Goal: Information Seeking & Learning: Learn about a topic

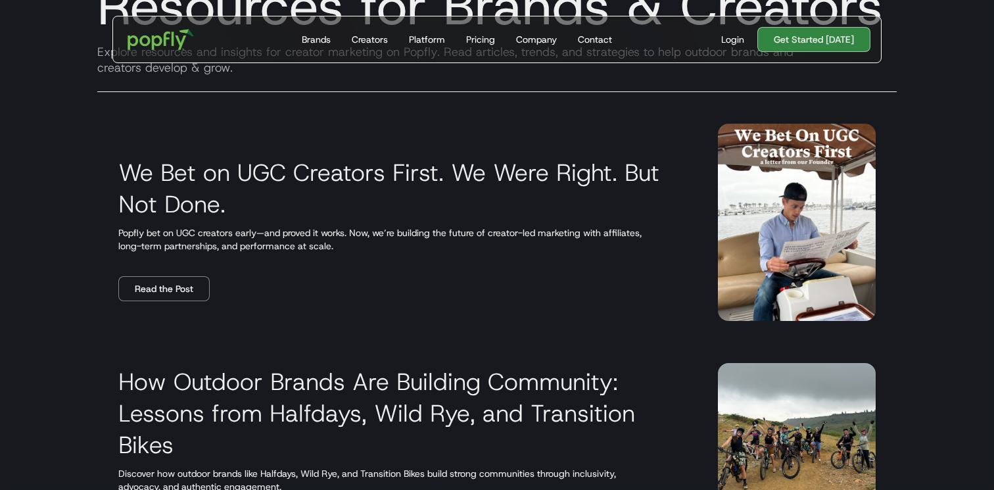
scroll to position [179, 0]
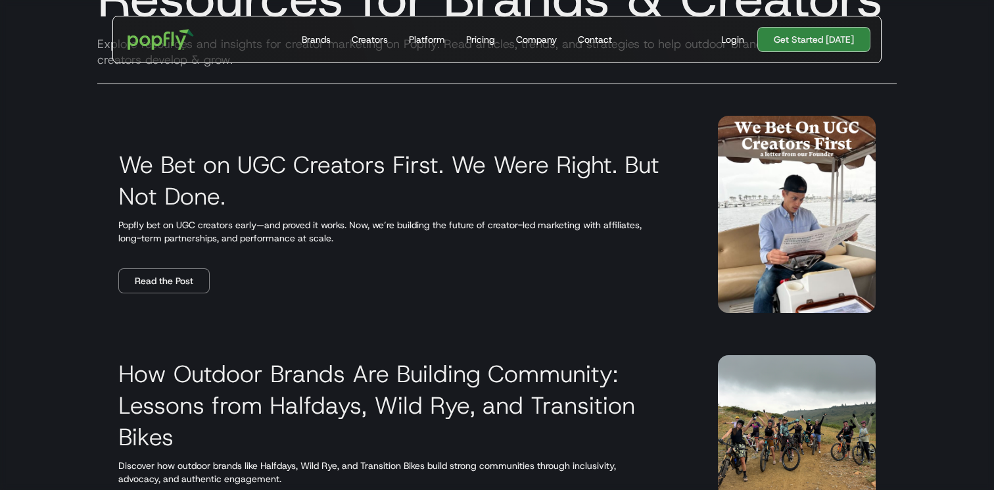
click at [159, 225] on p "Popfly bet on UGC creators early—and proved it works. Now, we’re building the f…" at bounding box center [402, 231] width 568 height 26
click at [162, 292] on link "Read the Post" at bounding box center [163, 280] width 91 height 25
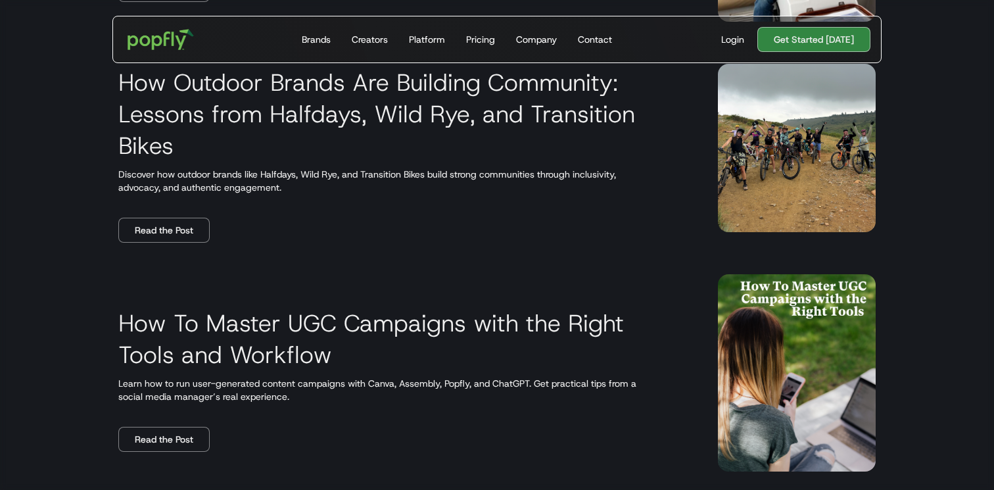
scroll to position [470, 0]
click at [143, 225] on link "Read the Post" at bounding box center [163, 230] width 91 height 25
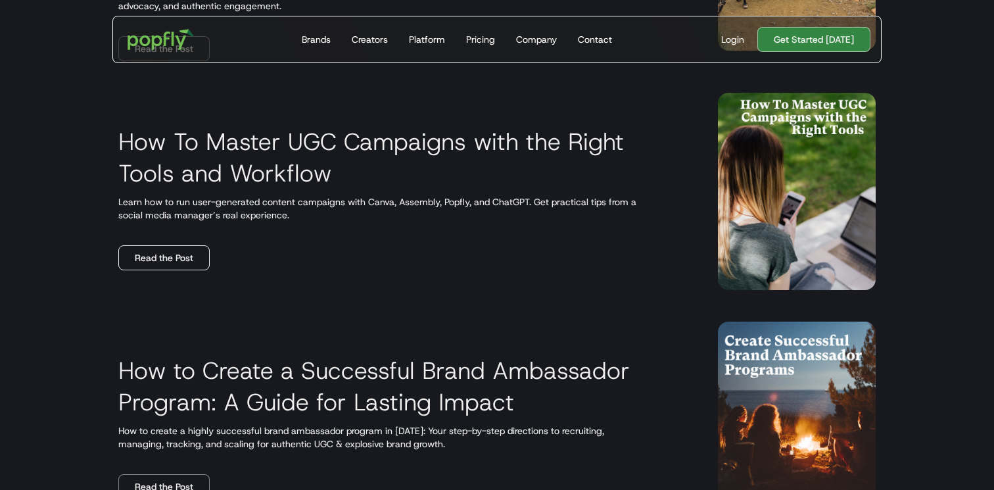
scroll to position [654, 0]
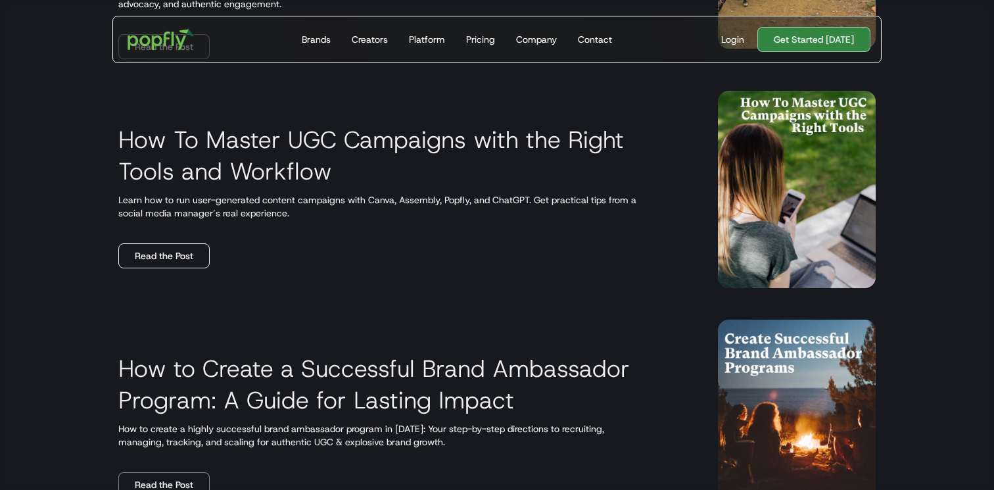
click at [164, 262] on link "Read the Post" at bounding box center [163, 255] width 91 height 25
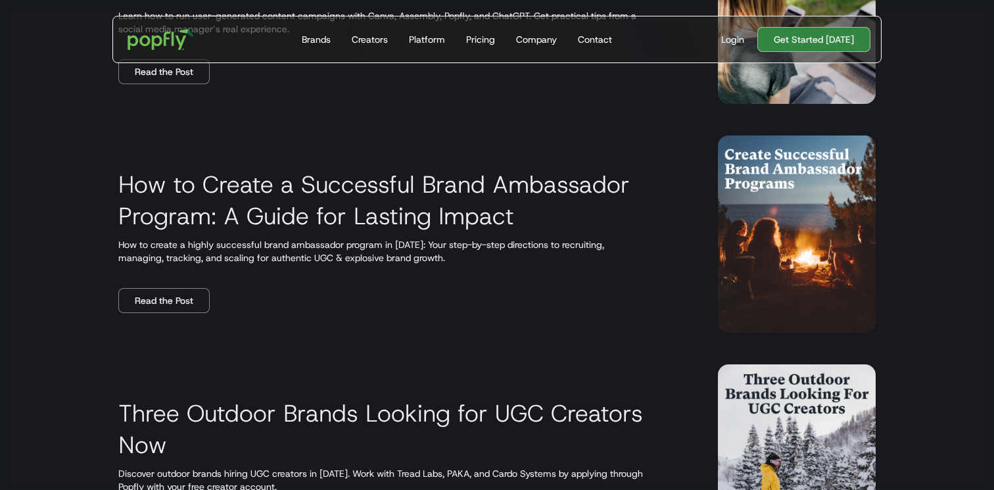
scroll to position [839, 0]
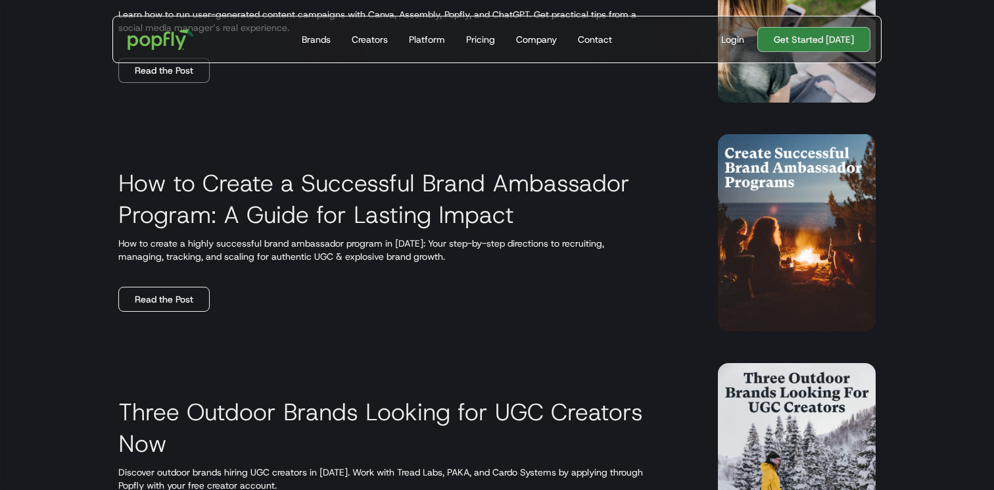
click at [174, 308] on link "Read the Post" at bounding box center [163, 299] width 91 height 25
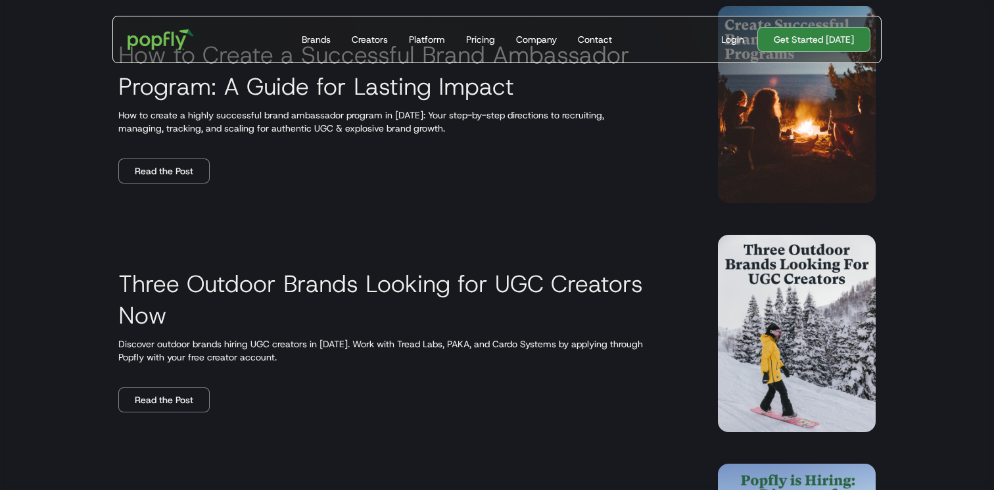
scroll to position [968, 0]
click at [175, 287] on h3 "Three Outdoor Brands Looking for UGC Creators Now" at bounding box center [402, 298] width 568 height 63
click at [163, 389] on link "Read the Post" at bounding box center [163, 398] width 91 height 25
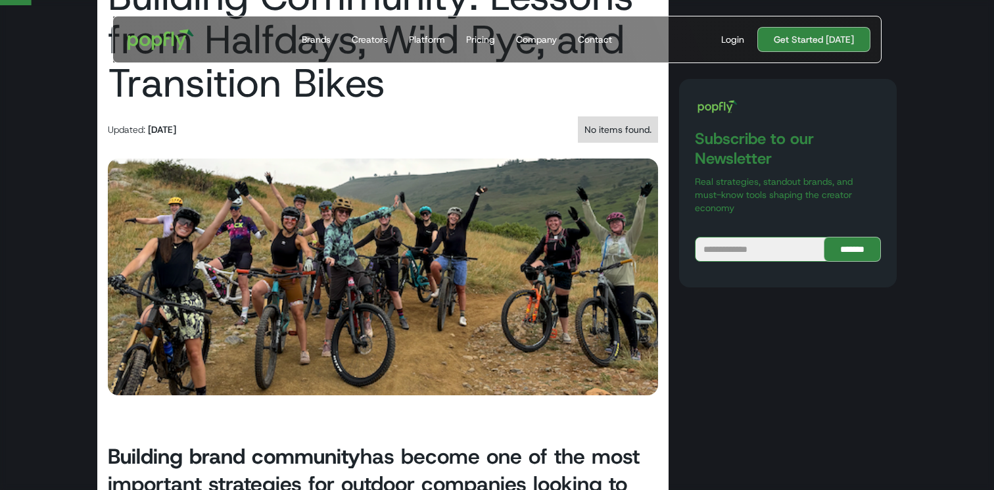
scroll to position [212, 0]
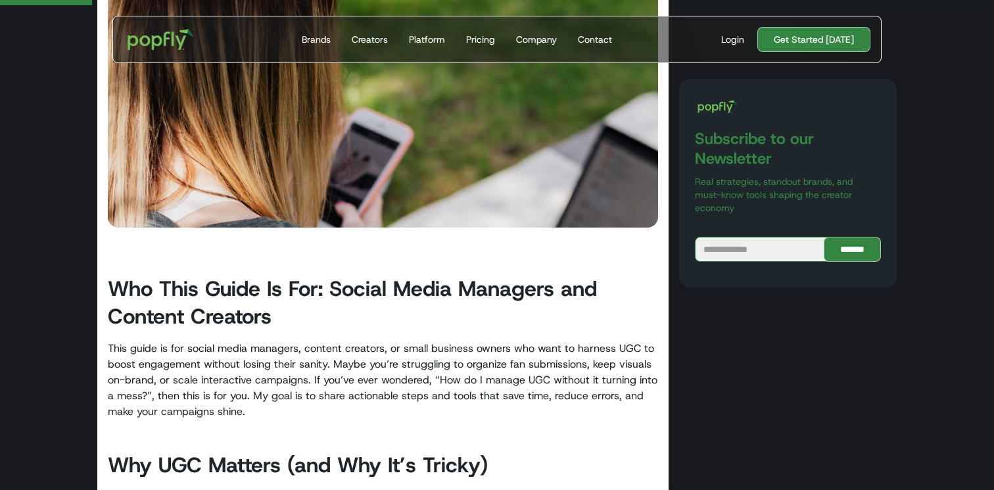
scroll to position [293, 0]
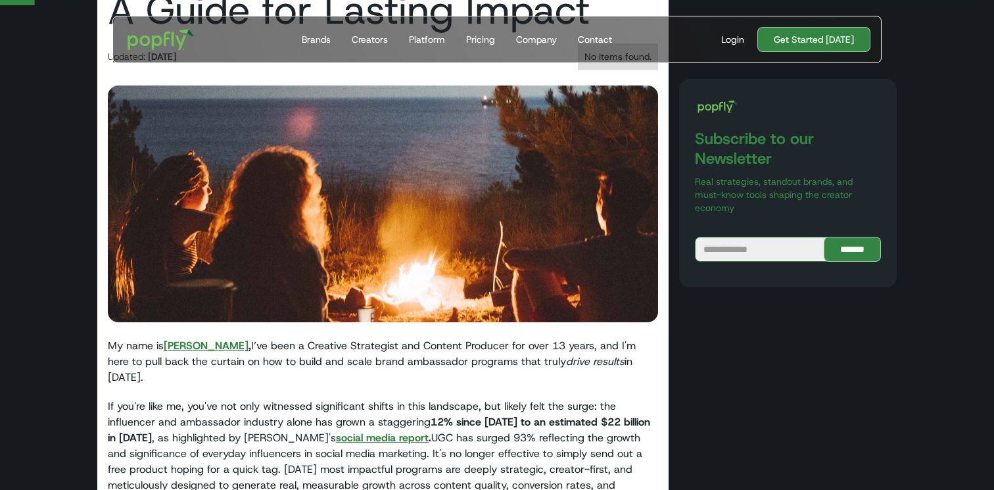
scroll to position [199, 0]
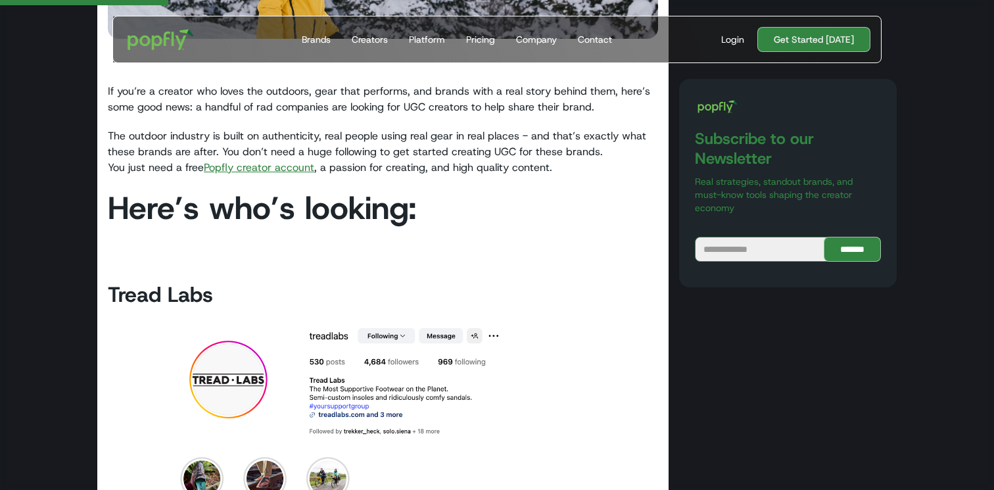
scroll to position [487, 0]
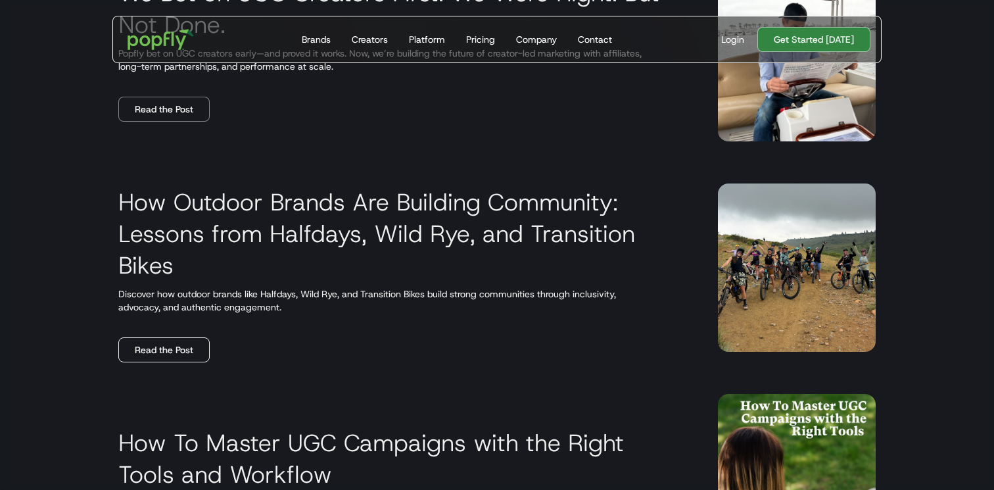
scroll to position [356, 0]
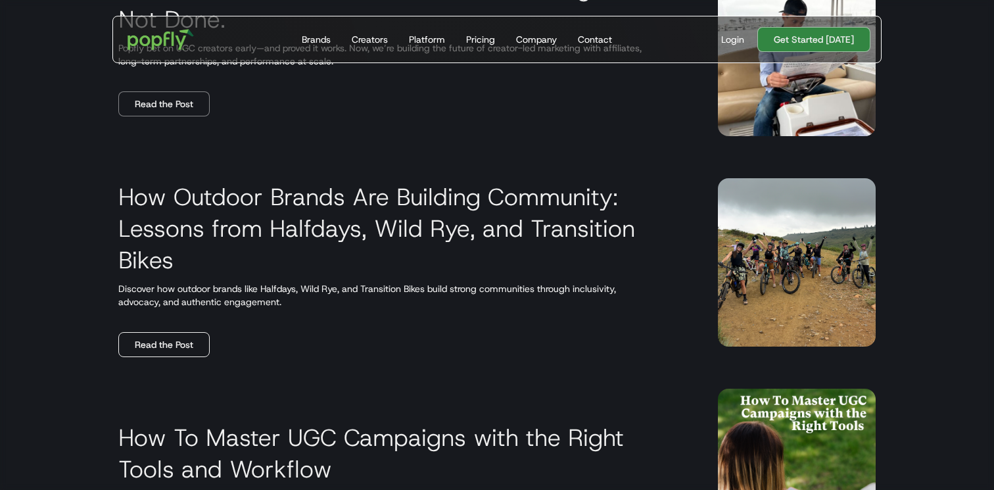
click at [155, 343] on link "Read the Post" at bounding box center [163, 344] width 91 height 25
click at [167, 346] on link "Read the Post" at bounding box center [163, 344] width 91 height 25
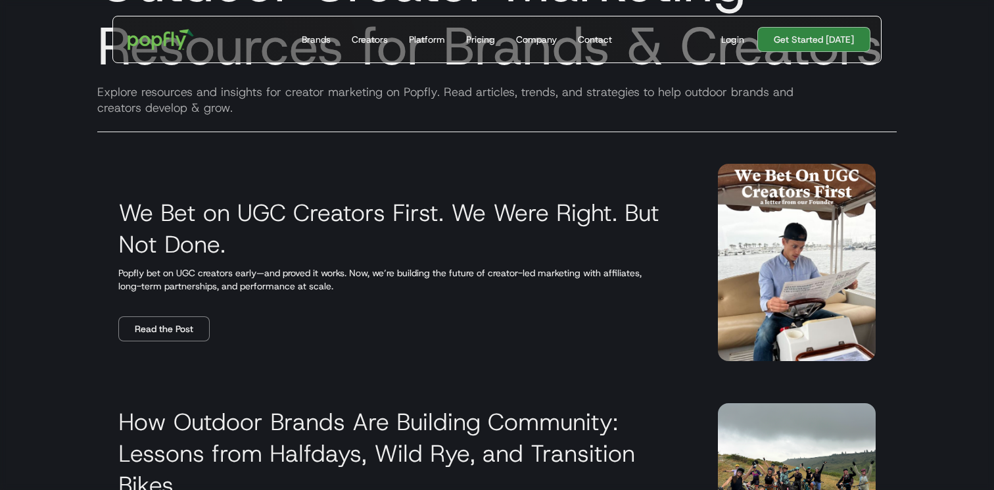
scroll to position [0, 0]
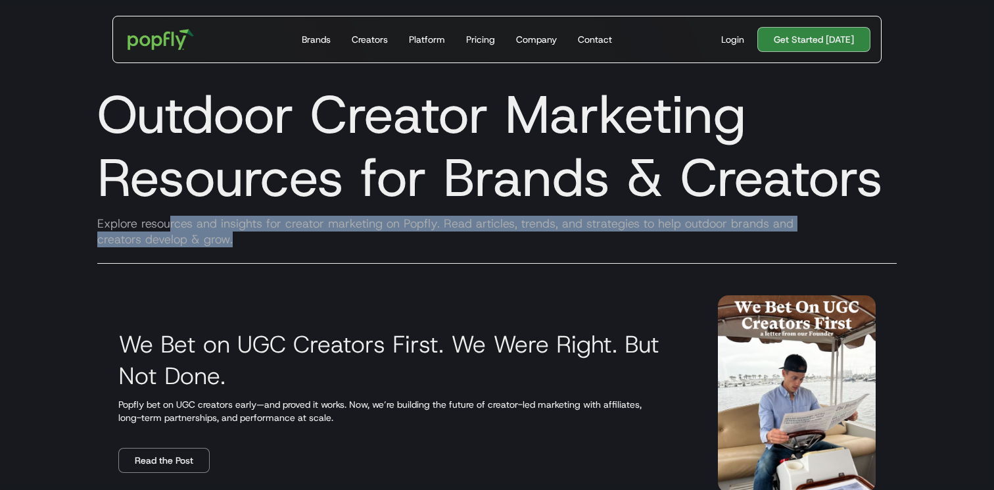
drag, startPoint x: 169, startPoint y: 221, endPoint x: 344, endPoint y: 236, distance: 176.1
click at [344, 236] on div "Explore resources and insights for creator marketing on Popfly. Read articles, …" at bounding box center [497, 232] width 820 height 32
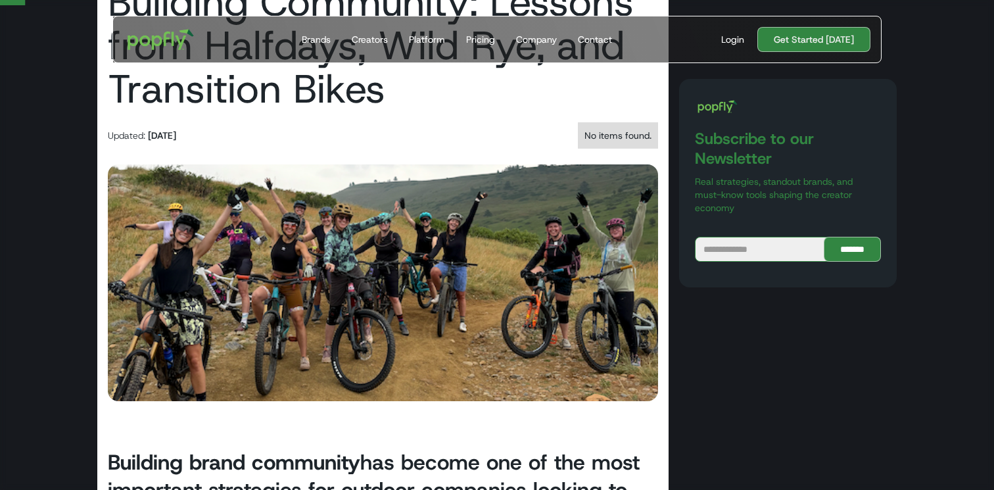
scroll to position [185, 0]
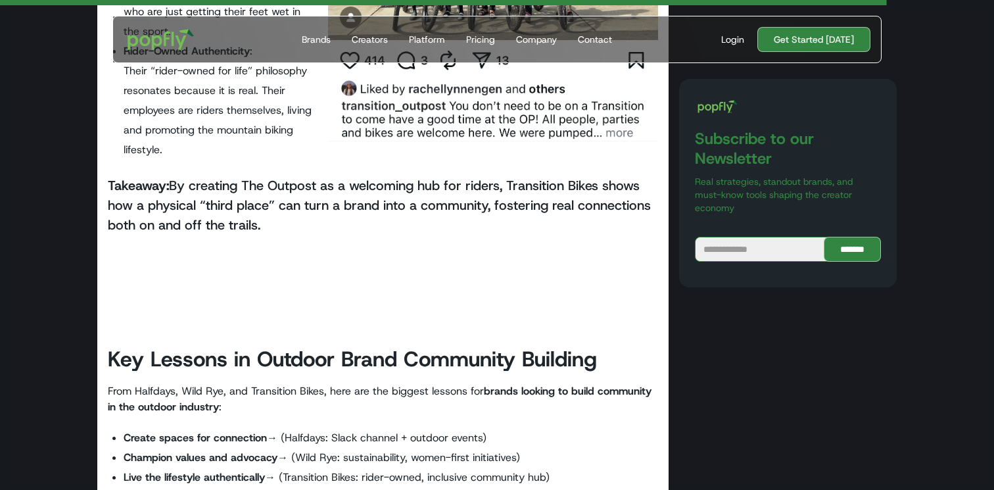
scroll to position [4696, 0]
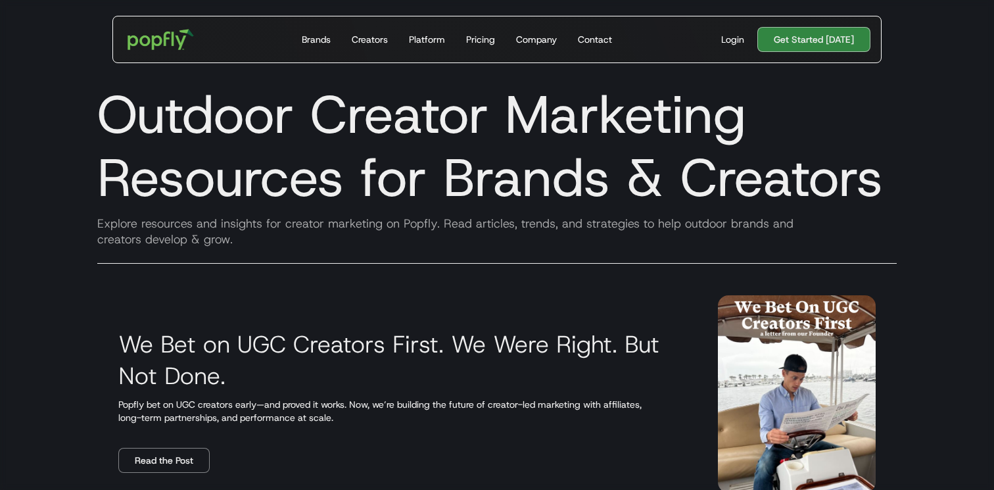
click at [189, 195] on h1 "Outdoor Creator Marketing Resources for Brands & Creators" at bounding box center [497, 146] width 820 height 126
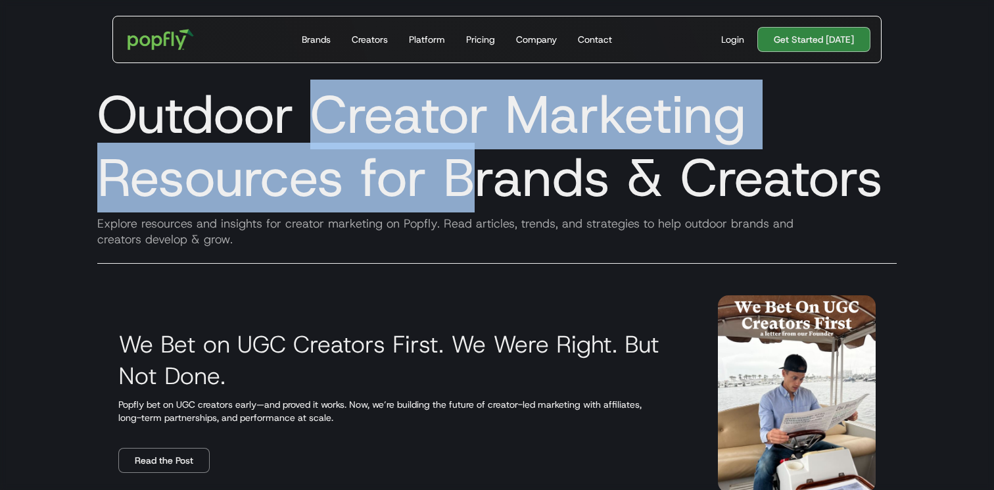
drag, startPoint x: 305, startPoint y: 116, endPoint x: 474, endPoint y: 188, distance: 183.5
click at [474, 187] on h1 "Outdoor Creator Marketing Resources for Brands & Creators" at bounding box center [497, 146] width 820 height 126
click at [474, 188] on h1 "Outdoor Creator Marketing Resources for Brands & Creators" at bounding box center [497, 146] width 820 height 126
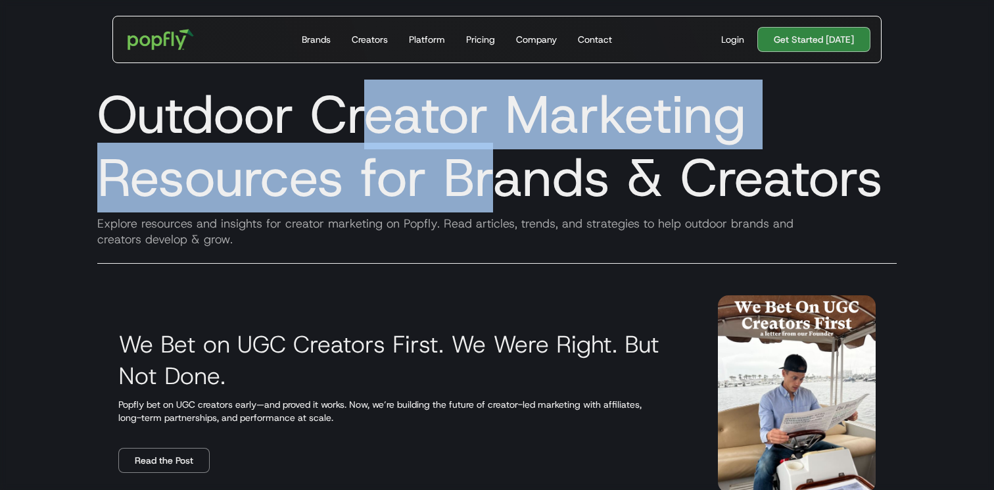
drag, startPoint x: 369, startPoint y: 129, endPoint x: 493, endPoint y: 182, distance: 134.5
click at [493, 182] on h1 "Outdoor Creator Marketing Resources for Brands & Creators" at bounding box center [497, 146] width 820 height 126
click at [493, 183] on h1 "Outdoor Creator Marketing Resources for Brands & Creators" at bounding box center [497, 146] width 820 height 126
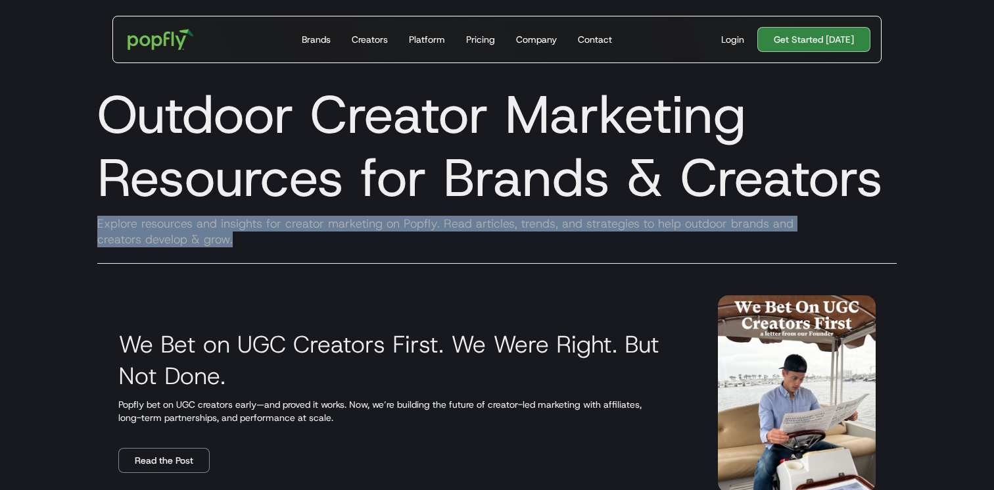
drag, startPoint x: 378, startPoint y: 214, endPoint x: 428, endPoint y: 234, distance: 54.3
click at [429, 234] on div "Outdoor Creator Marketing Resources for Brands & Creators Explore resources and…" at bounding box center [496, 175] width 841 height 210
click at [428, 234] on div "Explore resources and insights for creator marketing on Popfly. Read articles, …" at bounding box center [497, 232] width 820 height 32
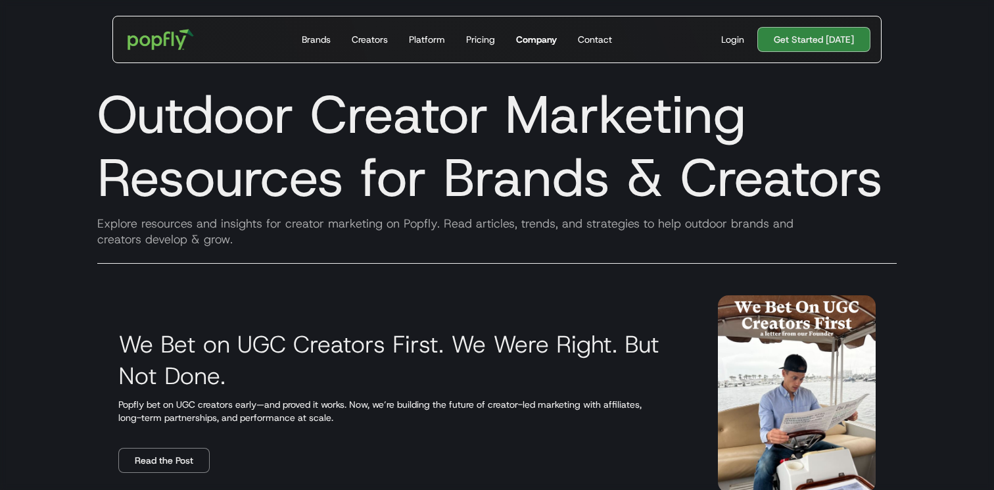
click at [526, 40] on div "Company" at bounding box center [536, 39] width 41 height 13
click at [157, 47] on img "home" at bounding box center [160, 39] width 81 height 38
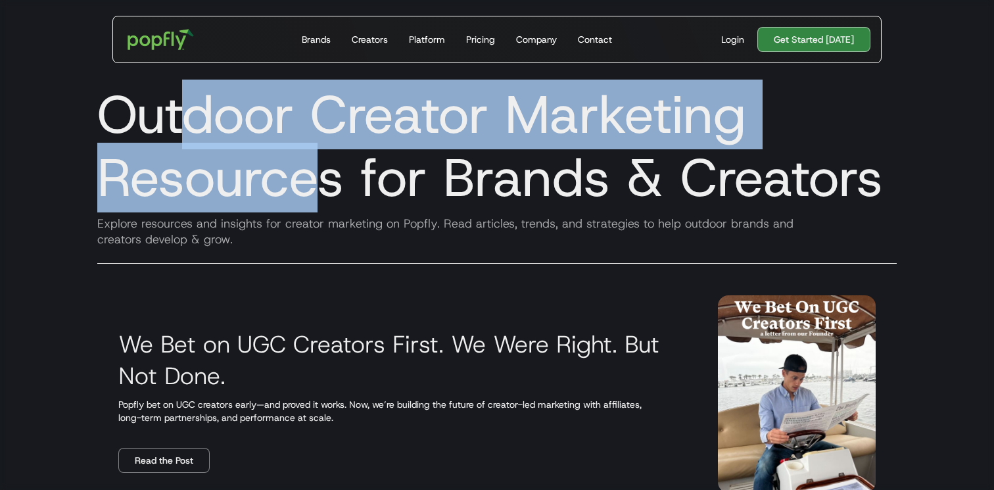
drag, startPoint x: 178, startPoint y: 110, endPoint x: 311, endPoint y: 192, distance: 156.7
click at [311, 192] on h1 "Outdoor Creator Marketing Resources for Brands & Creators" at bounding box center [497, 146] width 820 height 126
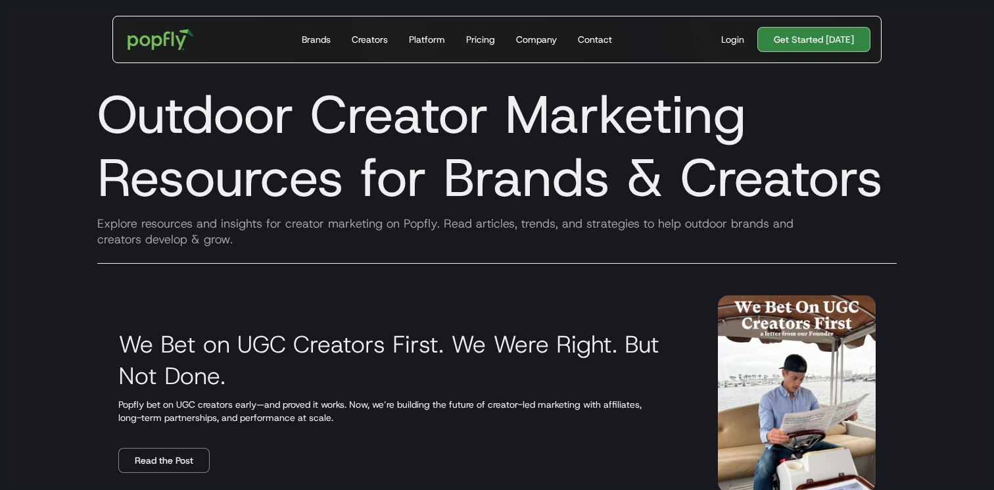
click at [587, 252] on div "Outdoor Creator Marketing Resources for Brands & Creators Explore resources and…" at bounding box center [496, 175] width 841 height 210
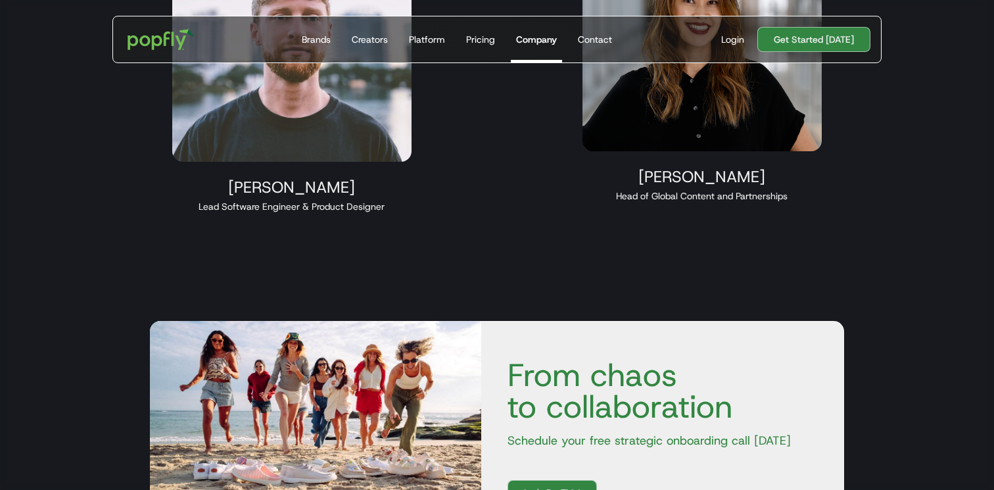
scroll to position [1475, 0]
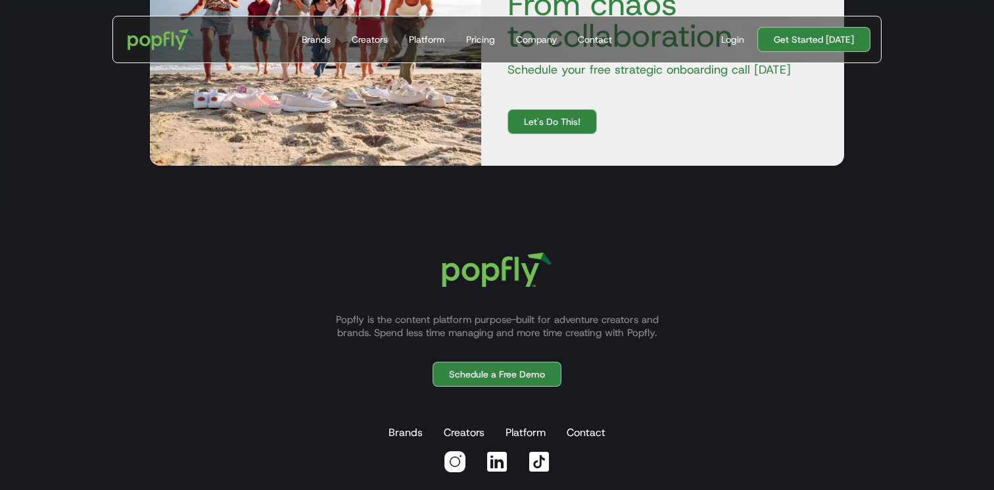
scroll to position [3916, 0]
